Goal: Task Accomplishment & Management: Use online tool/utility

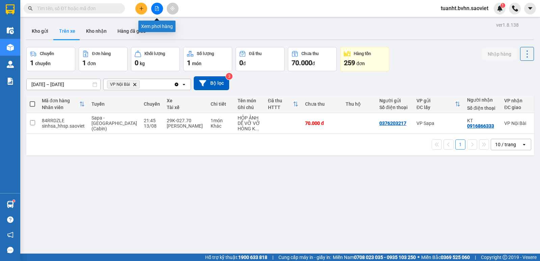
click at [153, 12] on button at bounding box center [157, 9] width 12 height 12
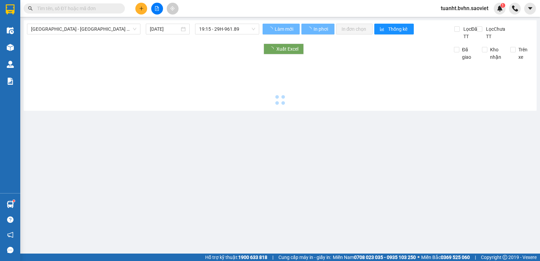
click at [154, 9] on button at bounding box center [157, 9] width 12 height 12
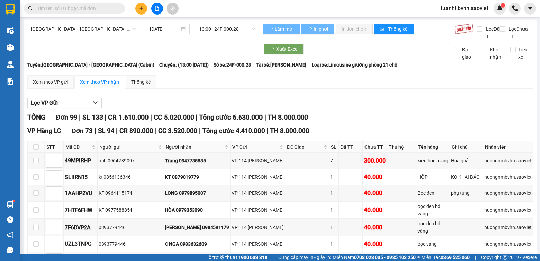
click at [111, 27] on span "[GEOGRAPHIC_DATA] - [GEOGRAPHIC_DATA] (Cabin)" at bounding box center [83, 29] width 105 height 10
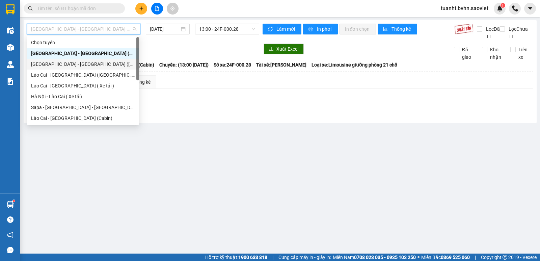
scroll to position [34, 0]
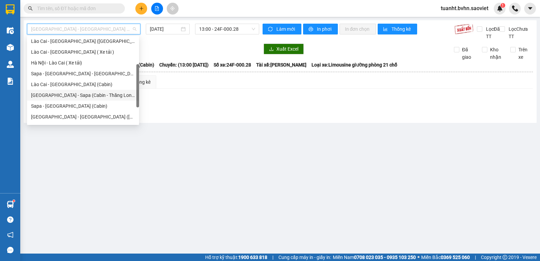
click at [86, 97] on div "[GEOGRAPHIC_DATA] - Sapa (Cabin - Thăng Long)" at bounding box center [83, 94] width 104 height 7
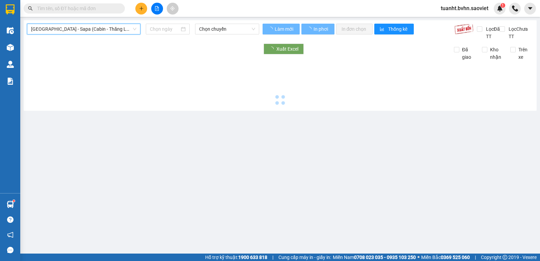
type input "[DATE]"
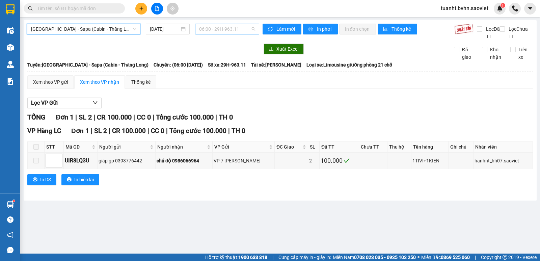
click at [230, 28] on span "06:00 - 29H-963.11" at bounding box center [227, 29] width 56 height 10
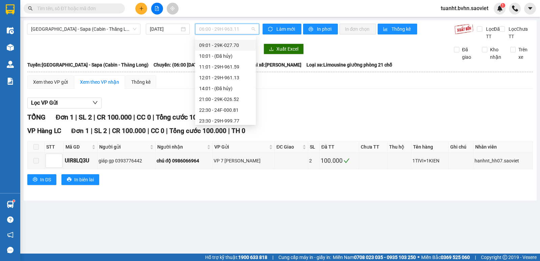
scroll to position [54, 0]
click at [225, 77] on div "21:00 - 29K-026.52" at bounding box center [225, 74] width 53 height 7
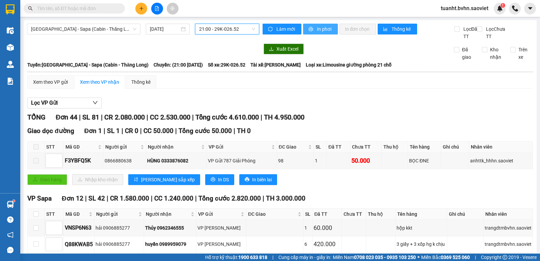
click at [309, 27] on icon "printer" at bounding box center [311, 29] width 5 height 5
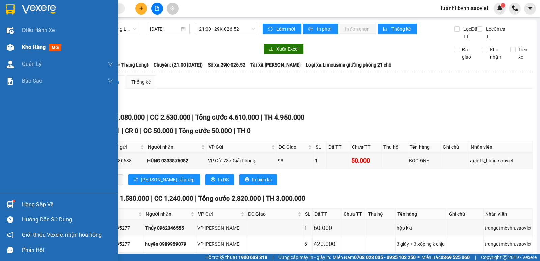
click at [15, 45] on div at bounding box center [10, 48] width 12 height 12
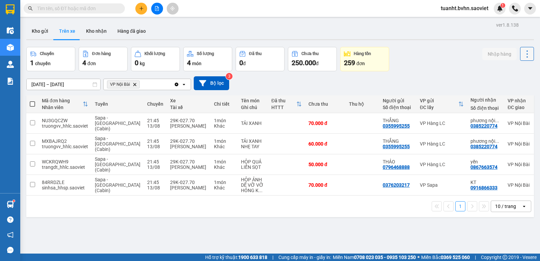
click at [523, 56] on icon at bounding box center [527, 53] width 9 height 9
click at [520, 69] on span "Làm mới" at bounding box center [512, 72] width 19 height 7
click at [92, 32] on button "Kho nhận" at bounding box center [96, 31] width 31 height 16
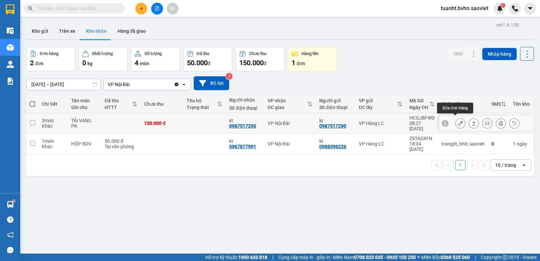
click at [458, 121] on icon at bounding box center [460, 123] width 5 height 5
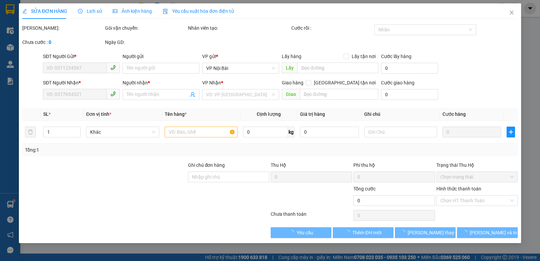
type input "0987517290"
type input "kt"
type input "0987517290"
type input "kt"
type input "150.000"
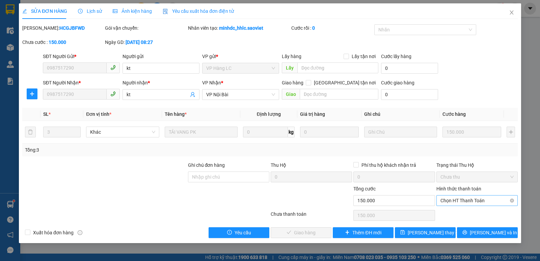
click at [450, 203] on span "Chọn HT Thanh Toán" at bounding box center [477, 200] width 73 height 10
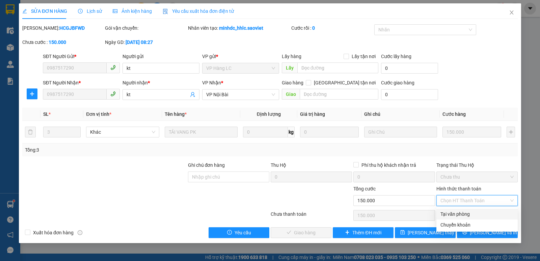
click at [454, 213] on div "Tại văn phòng" at bounding box center [477, 213] width 73 height 7
type input "0"
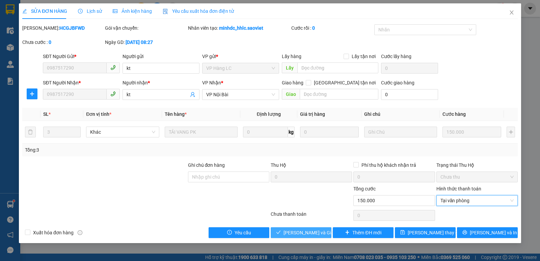
click at [297, 232] on span "[PERSON_NAME] và Giao hàng" at bounding box center [316, 232] width 65 height 7
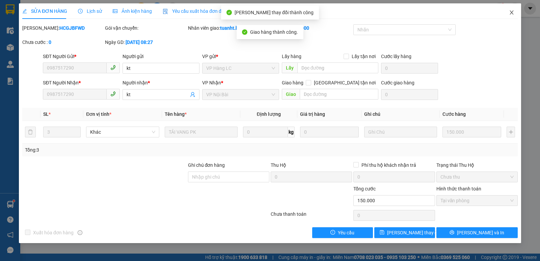
click at [513, 13] on icon "close" at bounding box center [511, 12] width 5 height 5
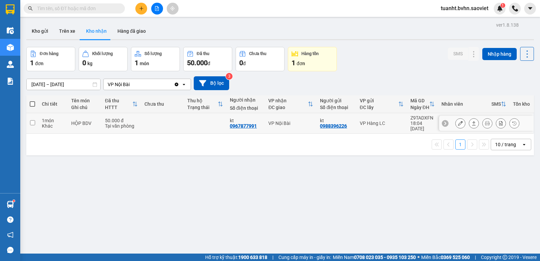
click at [458, 121] on icon at bounding box center [460, 123] width 5 height 5
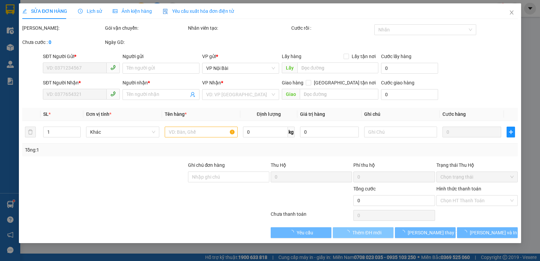
type input "0988396226"
type input "kt"
type input "0967877991"
type input "kt"
type input "50.000"
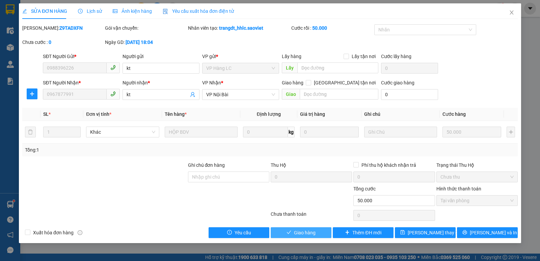
click at [311, 235] on span "Giao hàng" at bounding box center [305, 232] width 22 height 7
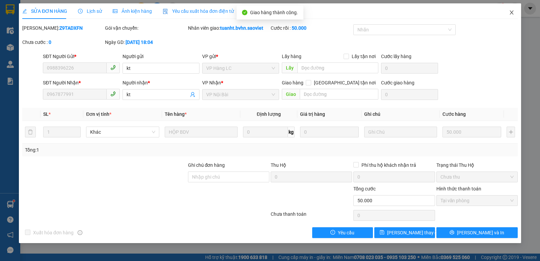
click at [509, 13] on span "Close" at bounding box center [511, 12] width 19 height 19
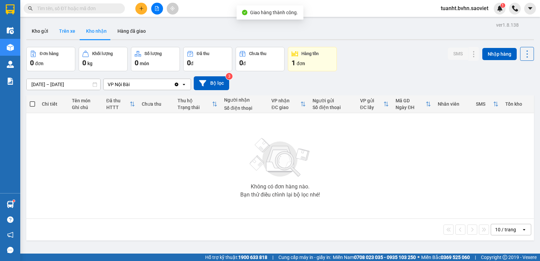
click at [66, 30] on button "Trên xe" at bounding box center [67, 31] width 27 height 16
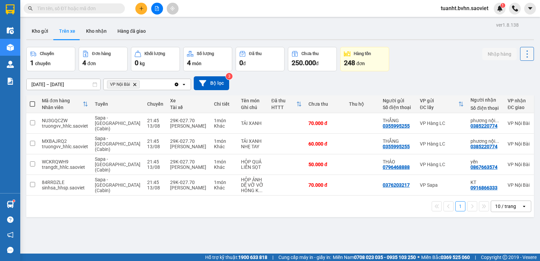
click at [523, 53] on icon at bounding box center [527, 53] width 9 height 9
click at [514, 75] on span "Làm mới" at bounding box center [512, 72] width 19 height 7
click at [57, 7] on input "text" at bounding box center [77, 8] width 80 height 7
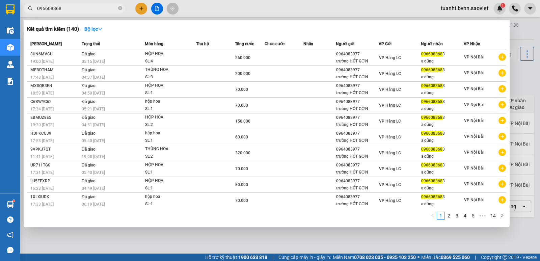
type input "0966083683"
click at [120, 9] on icon "close-circle" at bounding box center [120, 8] width 4 height 4
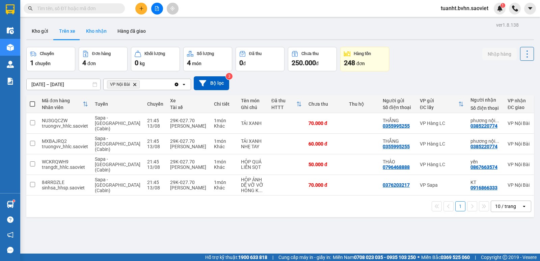
click at [94, 33] on button "Kho nhận" at bounding box center [96, 31] width 31 height 16
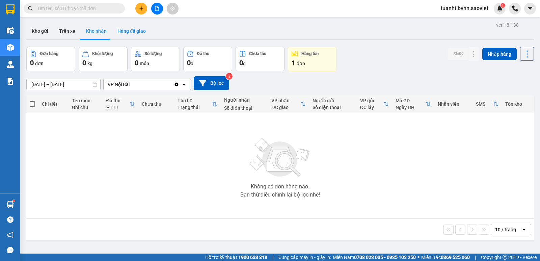
click at [127, 32] on button "Hàng đã giao" at bounding box center [131, 31] width 39 height 16
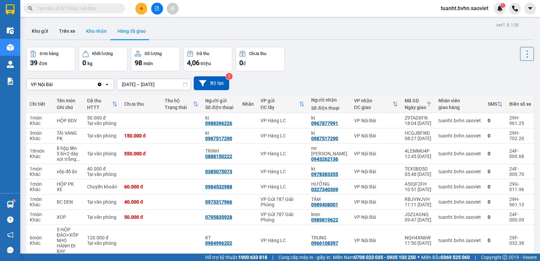
click at [93, 32] on button "Kho nhận" at bounding box center [96, 31] width 31 height 16
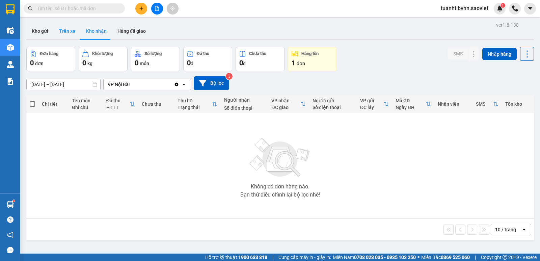
click at [65, 32] on button "Trên xe" at bounding box center [67, 31] width 27 height 16
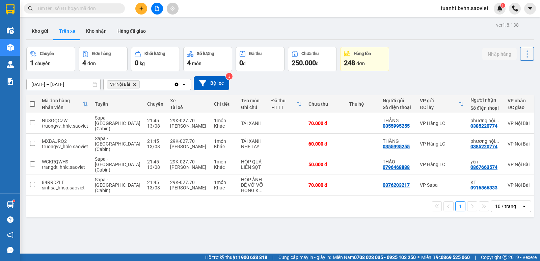
click at [523, 55] on icon at bounding box center [527, 53] width 9 height 9
click at [518, 74] on span "Làm mới" at bounding box center [512, 72] width 19 height 7
click at [105, 27] on button "Kho nhận" at bounding box center [96, 31] width 31 height 16
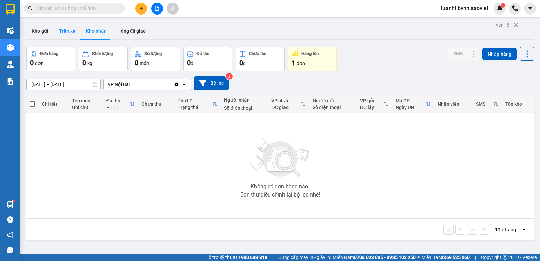
click at [68, 26] on button "Trên xe" at bounding box center [67, 31] width 27 height 16
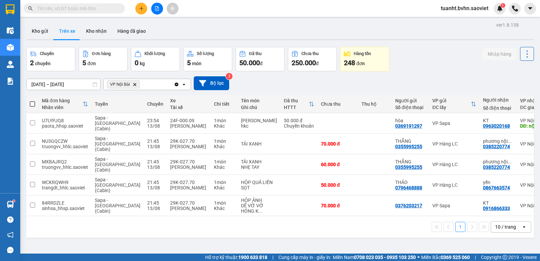
click at [523, 54] on icon at bounding box center [527, 53] width 9 height 9
click at [513, 73] on span "Làm mới" at bounding box center [512, 72] width 19 height 7
click at [155, 11] on button at bounding box center [157, 9] width 12 height 12
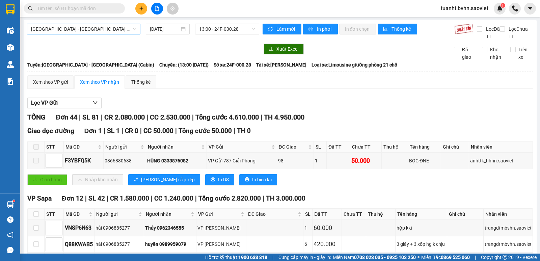
click at [72, 28] on span "[GEOGRAPHIC_DATA] - [GEOGRAPHIC_DATA] (Cabin)" at bounding box center [83, 29] width 105 height 10
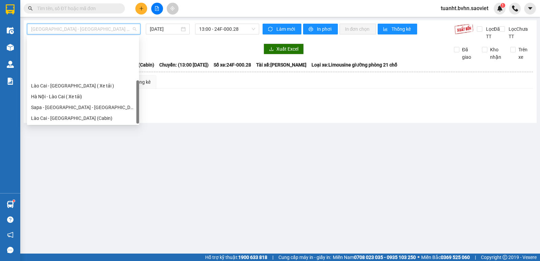
scroll to position [54, 0]
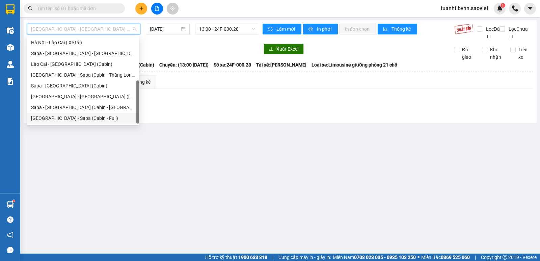
click at [84, 117] on div "[GEOGRAPHIC_DATA] - Sapa (Cabin - Full)" at bounding box center [83, 117] width 104 height 7
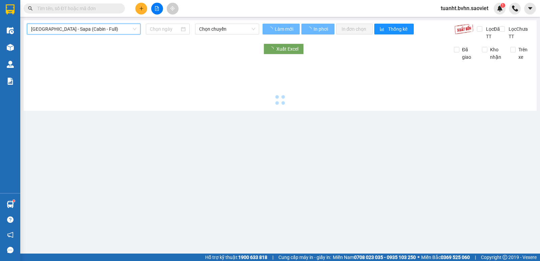
type input "[DATE]"
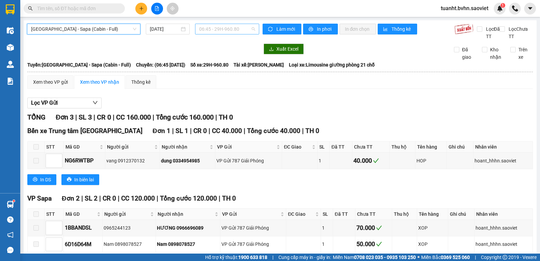
click at [202, 28] on span "06:45 - 29H-960.80" at bounding box center [227, 29] width 56 height 10
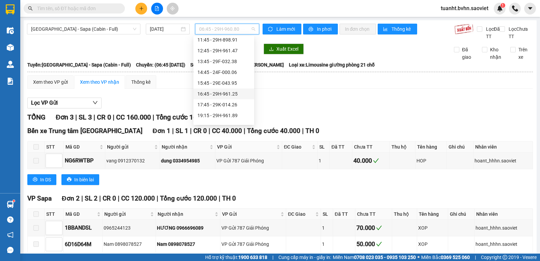
scroll to position [101, 0]
click at [232, 104] on div "22:15 - 24F-000.67" at bounding box center [224, 103] width 53 height 7
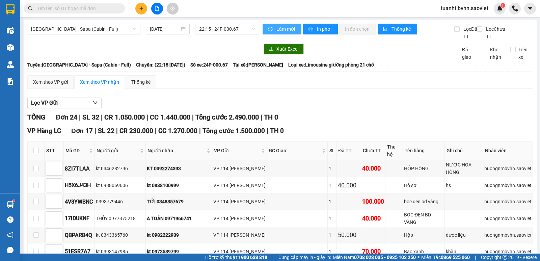
click at [270, 31] on icon "sync" at bounding box center [270, 29] width 5 height 5
click at [311, 29] on span "printer" at bounding box center [312, 29] width 6 height 5
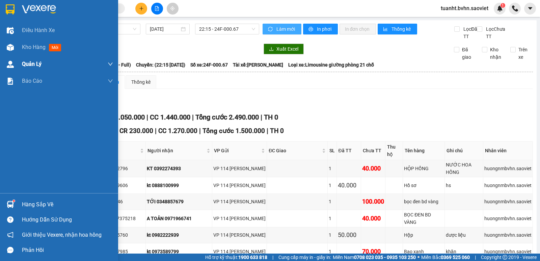
drag, startPoint x: 4, startPoint y: 49, endPoint x: 87, endPoint y: 56, distance: 83.3
click at [5, 49] on div at bounding box center [10, 48] width 12 height 12
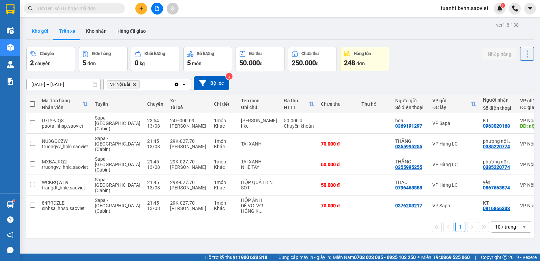
click at [45, 31] on button "Kho gửi" at bounding box center [39, 31] width 27 height 16
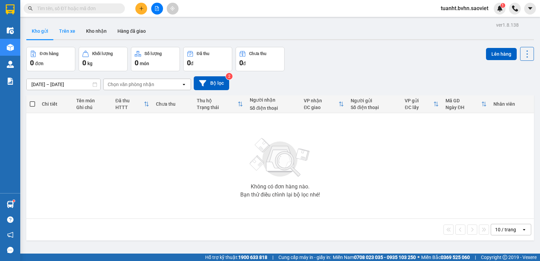
click at [66, 30] on button "Trên xe" at bounding box center [67, 31] width 27 height 16
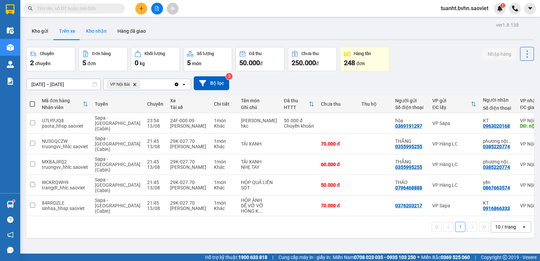
click at [97, 31] on button "Kho nhận" at bounding box center [96, 31] width 31 height 16
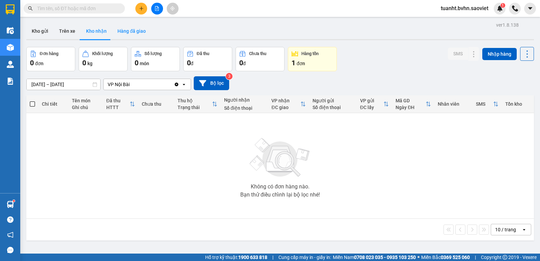
click at [120, 30] on button "Hàng đã giao" at bounding box center [131, 31] width 39 height 16
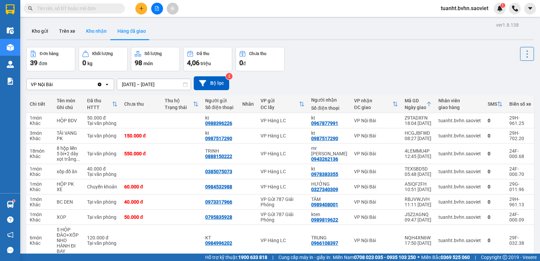
click at [98, 31] on button "Kho nhận" at bounding box center [96, 31] width 31 height 16
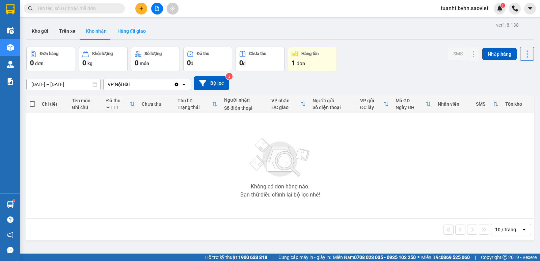
click at [127, 30] on button "Hàng đã giao" at bounding box center [131, 31] width 39 height 16
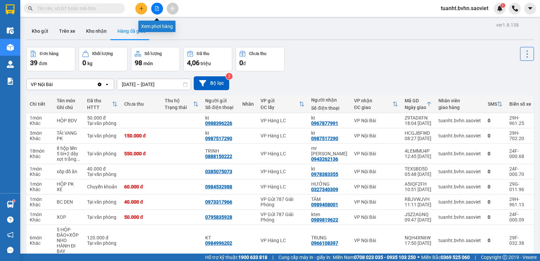
click at [161, 7] on button at bounding box center [157, 9] width 12 height 12
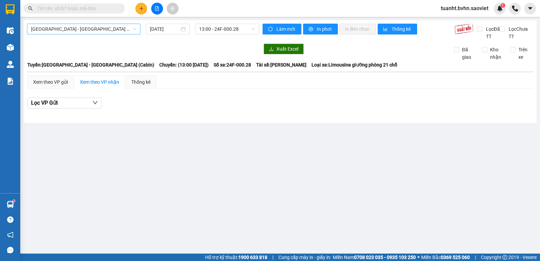
click at [88, 27] on span "[GEOGRAPHIC_DATA] - [GEOGRAPHIC_DATA] (Cabin)" at bounding box center [83, 29] width 105 height 10
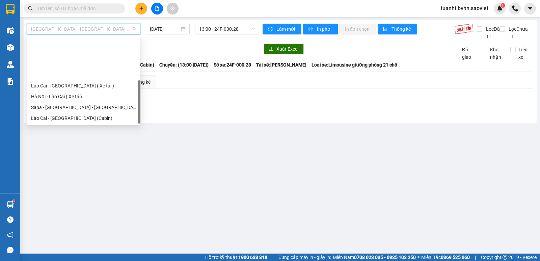
scroll to position [54, 0]
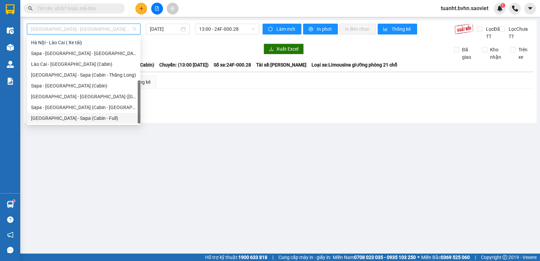
click at [77, 115] on div "[GEOGRAPHIC_DATA] - Sapa (Cabin - Full)" at bounding box center [83, 117] width 105 height 7
type input "[DATE]"
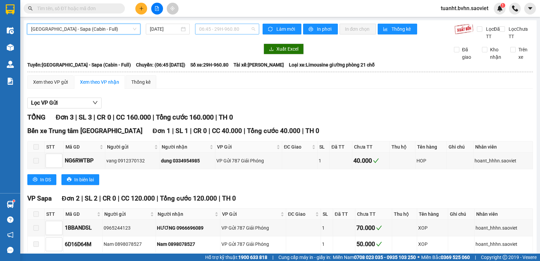
click at [202, 27] on span "06:45 - 29H-960.80" at bounding box center [227, 29] width 56 height 10
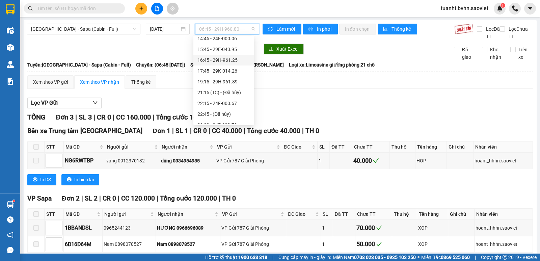
scroll to position [130, 0]
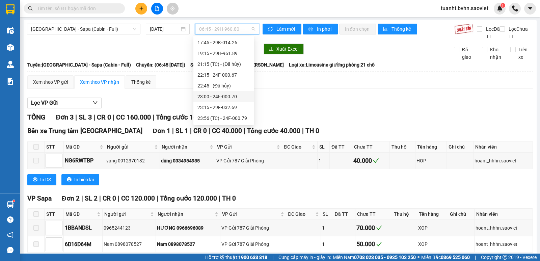
click at [229, 99] on div "23:00 - 24F-000.70" at bounding box center [224, 96] width 53 height 7
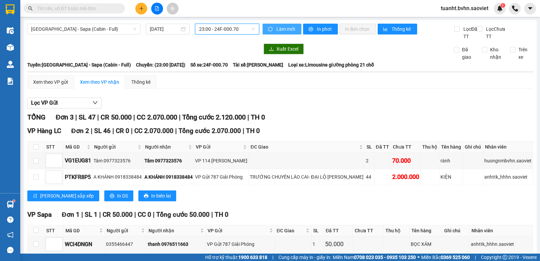
click at [282, 26] on span "Làm mới" at bounding box center [287, 28] width 20 height 7
click at [317, 28] on span "In phơi" at bounding box center [325, 28] width 16 height 7
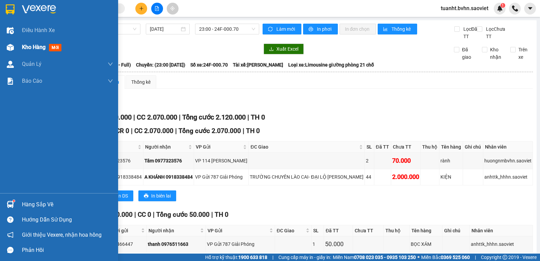
click at [16, 47] on div at bounding box center [10, 48] width 12 height 12
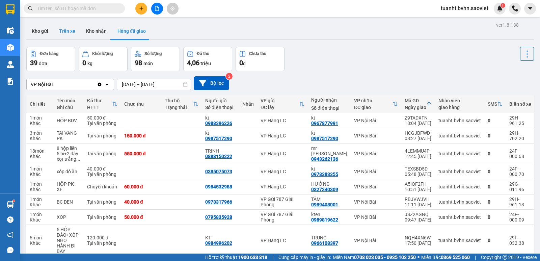
click at [72, 29] on button "Trên xe" at bounding box center [67, 31] width 27 height 16
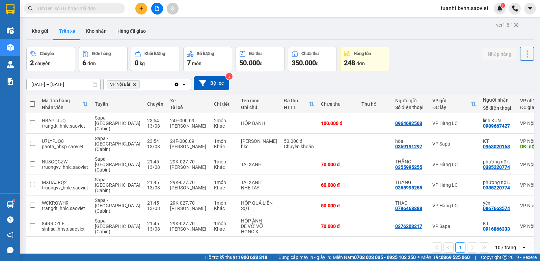
click at [523, 58] on icon at bounding box center [527, 53] width 9 height 9
click at [512, 75] on span "Làm mới" at bounding box center [512, 72] width 19 height 7
click at [155, 11] on button at bounding box center [157, 9] width 12 height 12
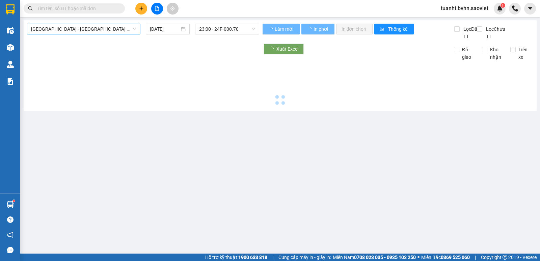
type input "[DATE]"
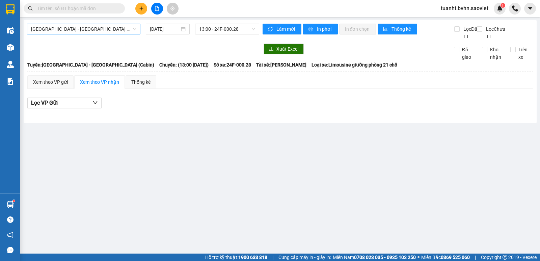
click at [80, 31] on span "[GEOGRAPHIC_DATA] - [GEOGRAPHIC_DATA] (Cabin)" at bounding box center [83, 29] width 105 height 10
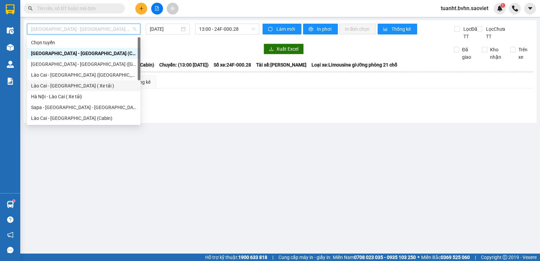
scroll to position [54, 0]
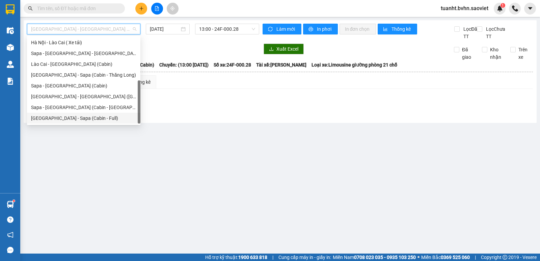
click at [85, 116] on div "[GEOGRAPHIC_DATA] - Sapa (Cabin - Full)" at bounding box center [83, 117] width 105 height 7
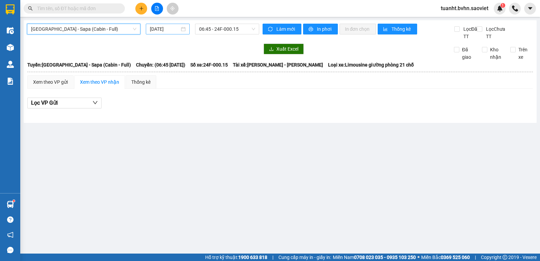
click at [159, 28] on input "[DATE]" at bounding box center [165, 28] width 30 height 7
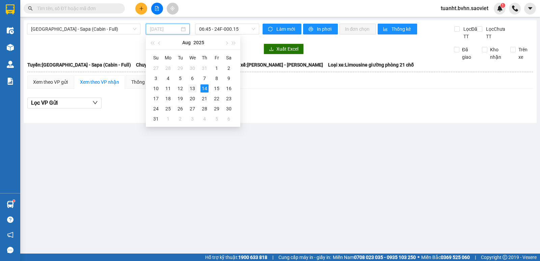
click at [191, 86] on div "13" at bounding box center [192, 88] width 8 height 8
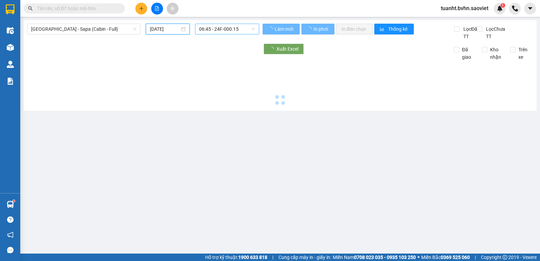
type input "[DATE]"
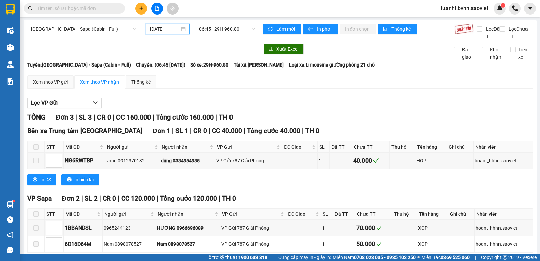
drag, startPoint x: 220, startPoint y: 26, endPoint x: 225, endPoint y: 33, distance: 8.2
click at [220, 27] on span "06:45 - 29H-960.80" at bounding box center [227, 29] width 56 height 10
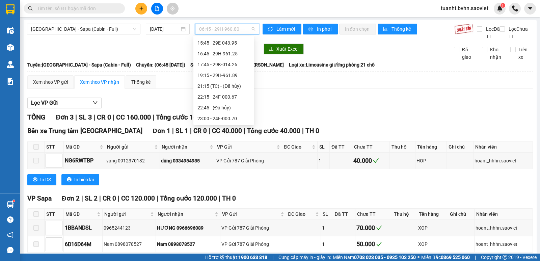
scroll to position [130, 0]
click at [235, 117] on div "23:56 (TC) - 24F-000.79" at bounding box center [224, 117] width 53 height 7
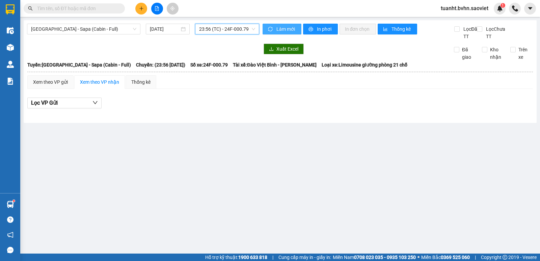
click at [276, 25] on button "Làm mới" at bounding box center [282, 29] width 39 height 11
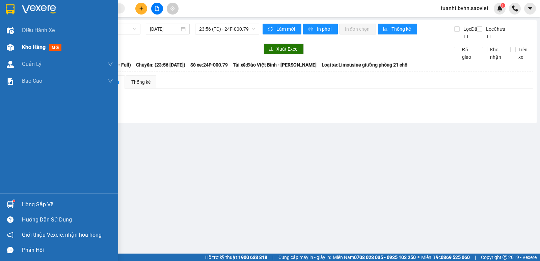
click at [9, 45] on img at bounding box center [10, 47] width 7 height 7
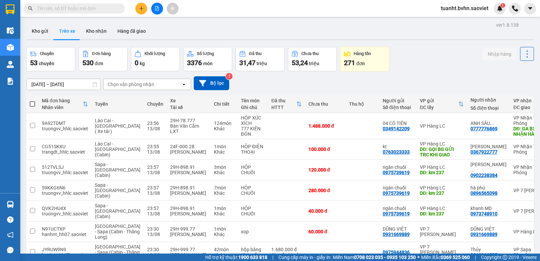
click at [156, 83] on div "Chọn văn phòng nhận" at bounding box center [143, 84] width 78 height 11
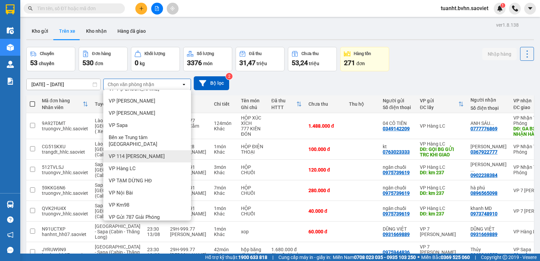
scroll to position [57, 0]
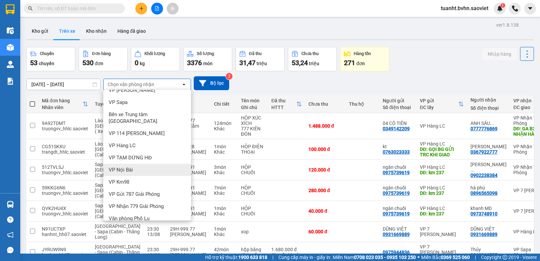
click at [154, 164] on div "VP Nội Bài" at bounding box center [147, 170] width 88 height 12
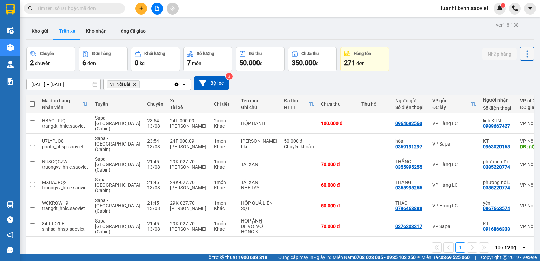
click at [526, 53] on icon at bounding box center [527, 53] width 9 height 9
click at [517, 74] on span "Làm mới" at bounding box center [512, 72] width 19 height 7
click at [157, 8] on icon "file-add" at bounding box center [157, 8] width 5 height 5
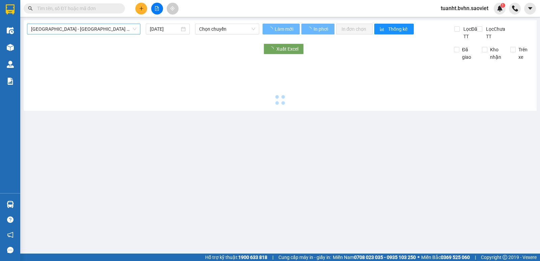
click at [81, 27] on span "[GEOGRAPHIC_DATA] - [GEOGRAPHIC_DATA] (Cabin)" at bounding box center [83, 29] width 105 height 10
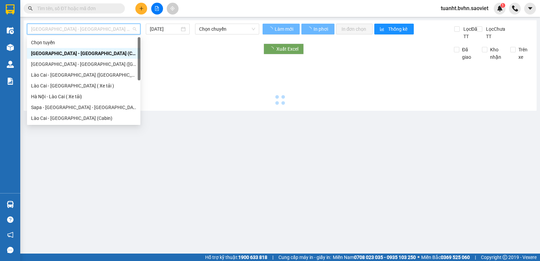
type input "[DATE]"
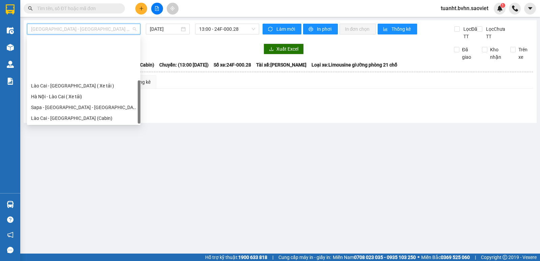
scroll to position [54, 0]
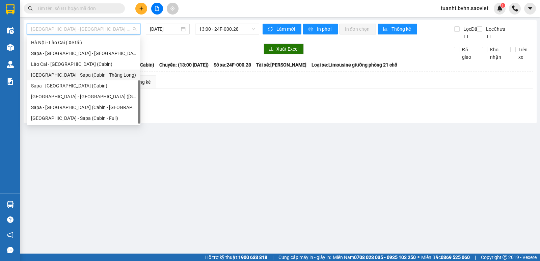
click at [83, 73] on div "[GEOGRAPHIC_DATA] - Sapa (Cabin - Thăng Long)" at bounding box center [83, 74] width 105 height 7
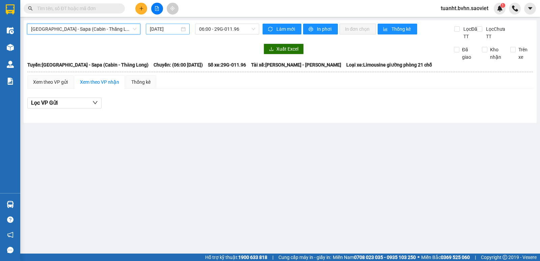
click at [168, 29] on input "[DATE]" at bounding box center [165, 28] width 30 height 7
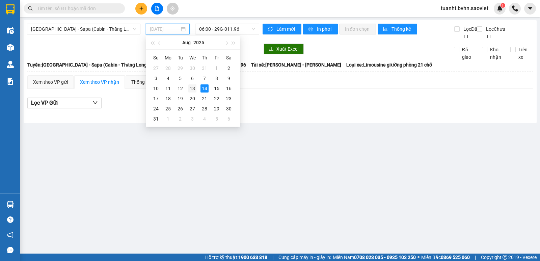
click at [190, 89] on div "13" at bounding box center [192, 88] width 8 height 8
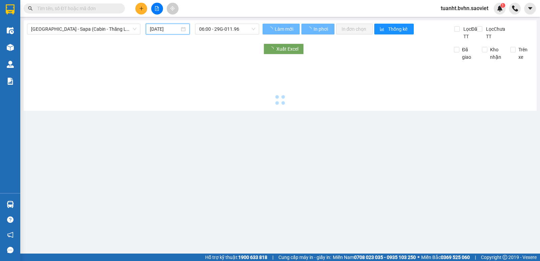
type input "[DATE]"
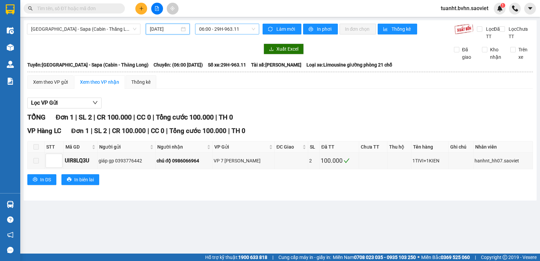
click at [225, 31] on span "06:00 - 29H-963.11" at bounding box center [227, 29] width 56 height 10
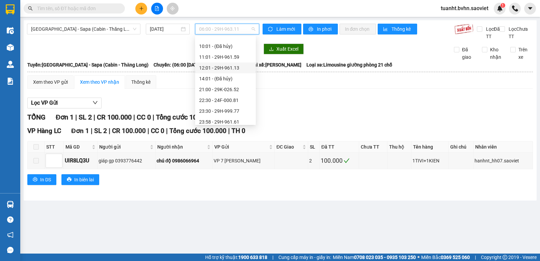
scroll to position [54, 0]
click at [227, 105] on div "23:58 - 29H-961.61" at bounding box center [225, 107] width 53 height 7
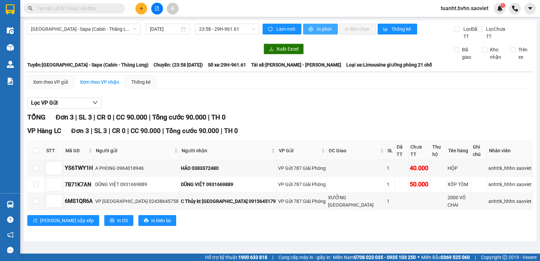
click at [309, 26] on button "In phơi" at bounding box center [320, 29] width 35 height 11
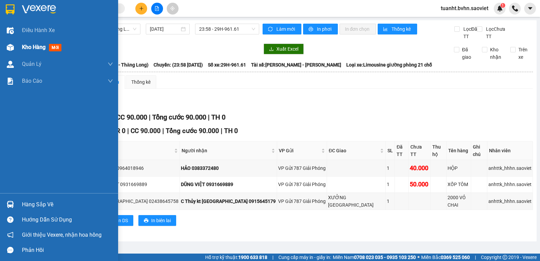
click at [12, 43] on div at bounding box center [10, 48] width 12 height 12
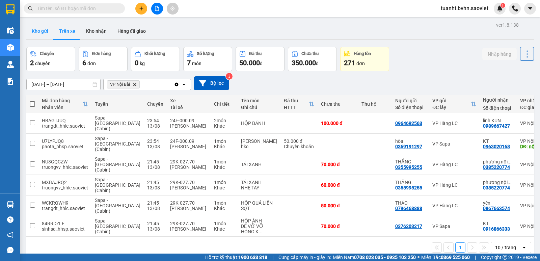
click at [47, 32] on button "Kho gửi" at bounding box center [39, 31] width 27 height 16
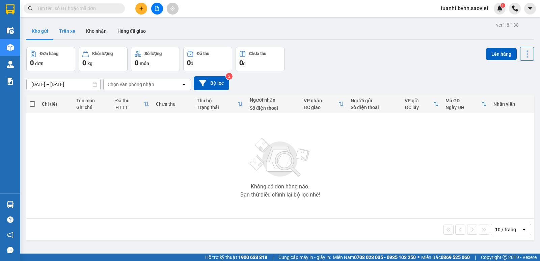
click at [68, 30] on button "Trên xe" at bounding box center [67, 31] width 27 height 16
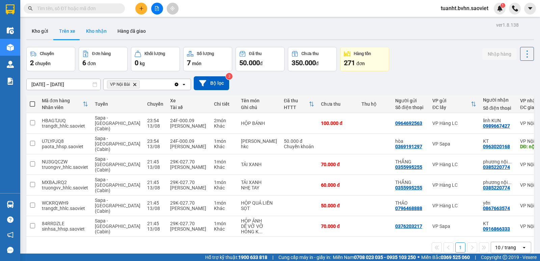
click at [94, 33] on button "Kho nhận" at bounding box center [96, 31] width 31 height 16
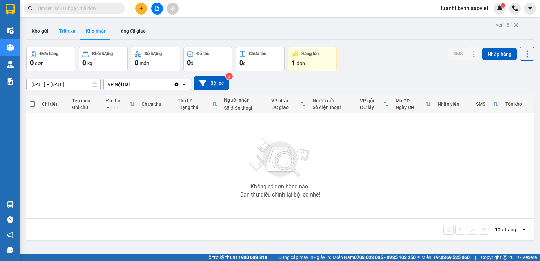
click at [73, 31] on button "Trên xe" at bounding box center [67, 31] width 27 height 16
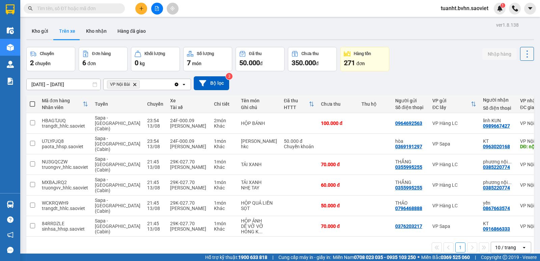
click at [523, 55] on icon at bounding box center [527, 53] width 9 height 9
click at [510, 72] on span "Làm mới" at bounding box center [512, 72] width 19 height 7
click at [95, 37] on button "Kho nhận" at bounding box center [96, 31] width 31 height 16
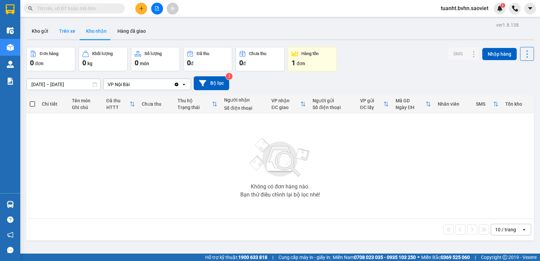
click at [77, 30] on button "Trên xe" at bounding box center [67, 31] width 27 height 16
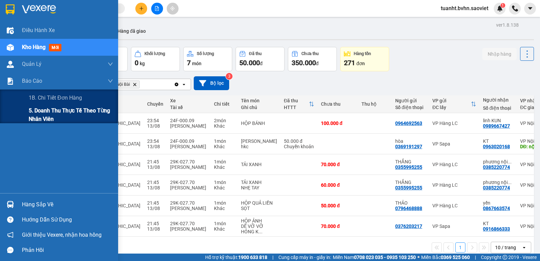
click at [57, 111] on span "5. Doanh thu thực tế theo từng nhân viên" at bounding box center [71, 114] width 84 height 17
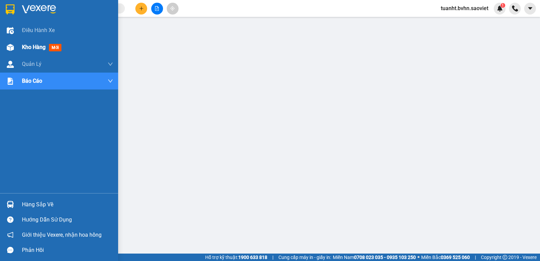
click at [10, 48] on img at bounding box center [10, 47] width 7 height 7
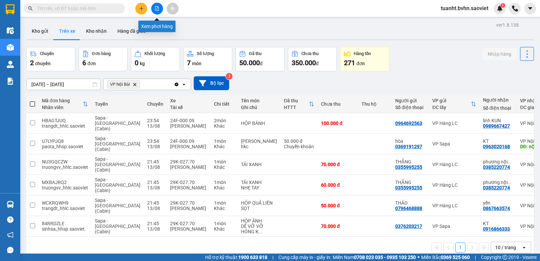
click at [159, 10] on icon "file-add" at bounding box center [157, 8] width 5 height 5
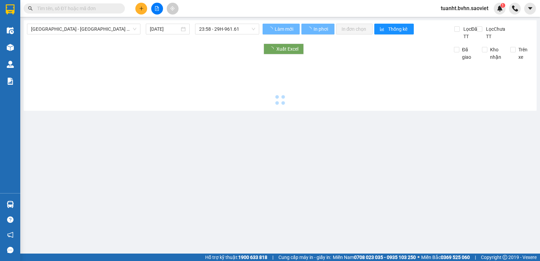
type input "[DATE]"
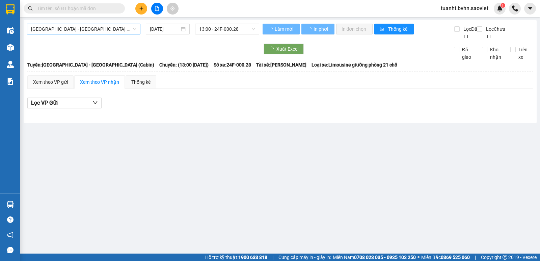
click at [117, 30] on span "[GEOGRAPHIC_DATA] - [GEOGRAPHIC_DATA] (Cabin)" at bounding box center [83, 29] width 105 height 10
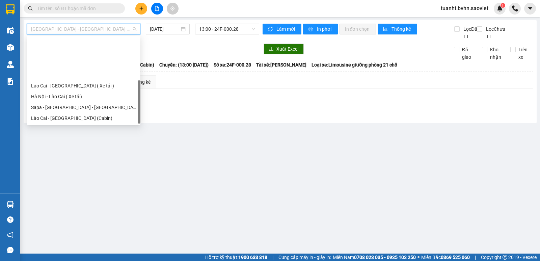
scroll to position [54, 0]
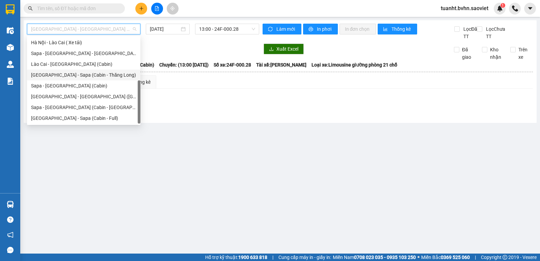
click at [91, 73] on div "[GEOGRAPHIC_DATA] - Sapa (Cabin - Thăng Long)" at bounding box center [83, 74] width 105 height 7
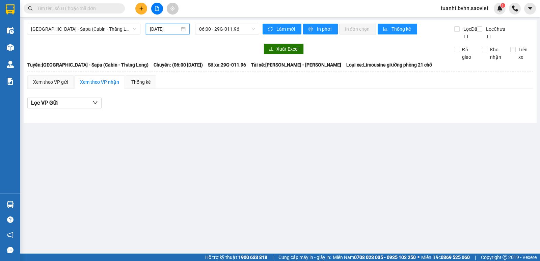
click at [167, 27] on input "[DATE]" at bounding box center [165, 28] width 30 height 7
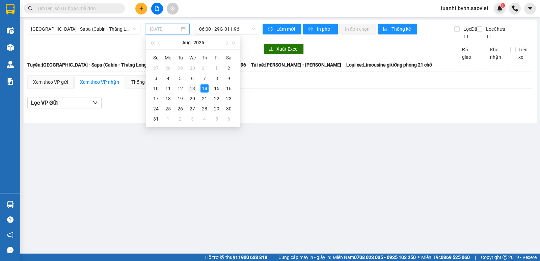
click at [193, 91] on div "13" at bounding box center [192, 88] width 8 height 8
type input "[DATE]"
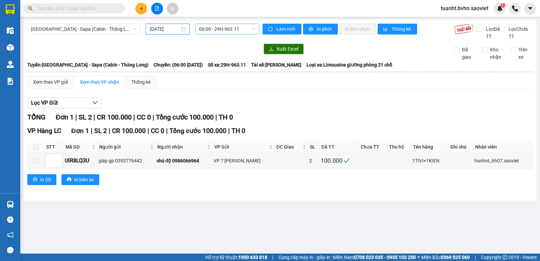
click at [221, 32] on span "06:00 - 29H-963.11" at bounding box center [227, 29] width 56 height 10
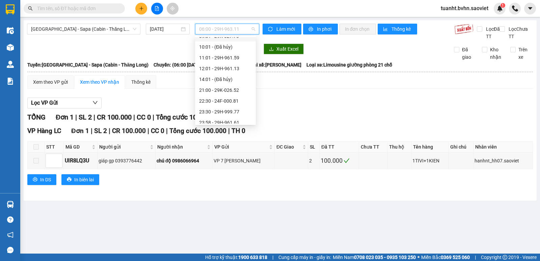
scroll to position [54, 0]
click at [234, 119] on div "23:59 - 29H-961.66" at bounding box center [225, 117] width 53 height 7
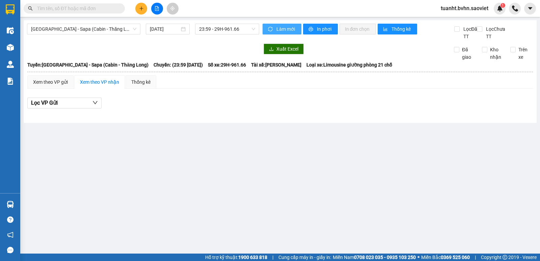
click at [273, 27] on span "sync" at bounding box center [271, 29] width 6 height 5
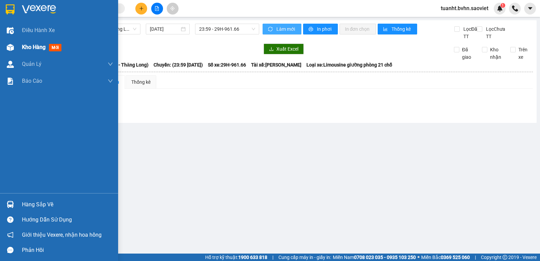
click at [12, 45] on img at bounding box center [10, 47] width 7 height 7
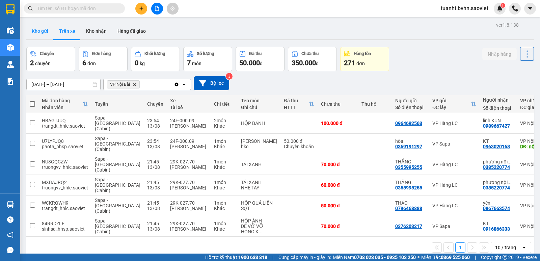
click at [47, 33] on button "Kho gửi" at bounding box center [39, 31] width 27 height 16
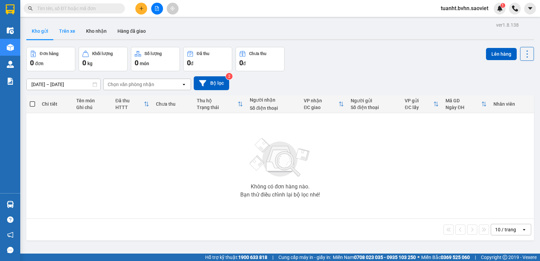
click at [65, 31] on button "Trên xe" at bounding box center [67, 31] width 27 height 16
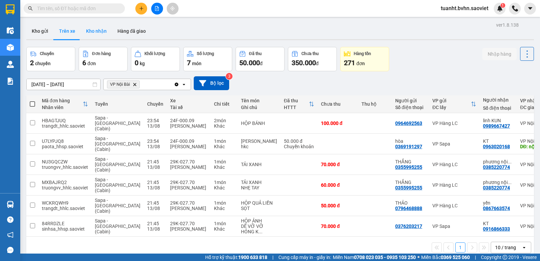
click at [96, 28] on button "Kho nhận" at bounding box center [96, 31] width 31 height 16
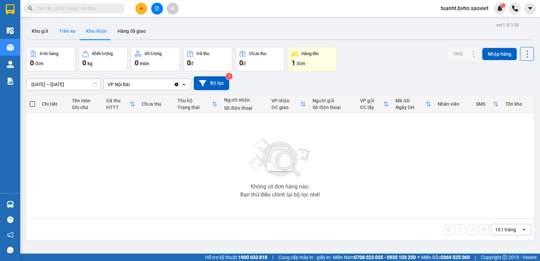
click at [63, 29] on button "Trên xe" at bounding box center [67, 31] width 27 height 16
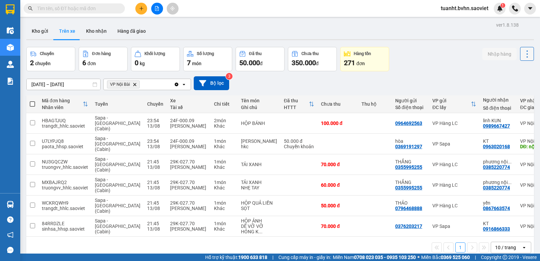
click at [523, 54] on icon at bounding box center [527, 53] width 9 height 9
click at [513, 71] on span "Làm mới" at bounding box center [512, 72] width 19 height 7
